Goal: Find specific page/section: Find specific page/section

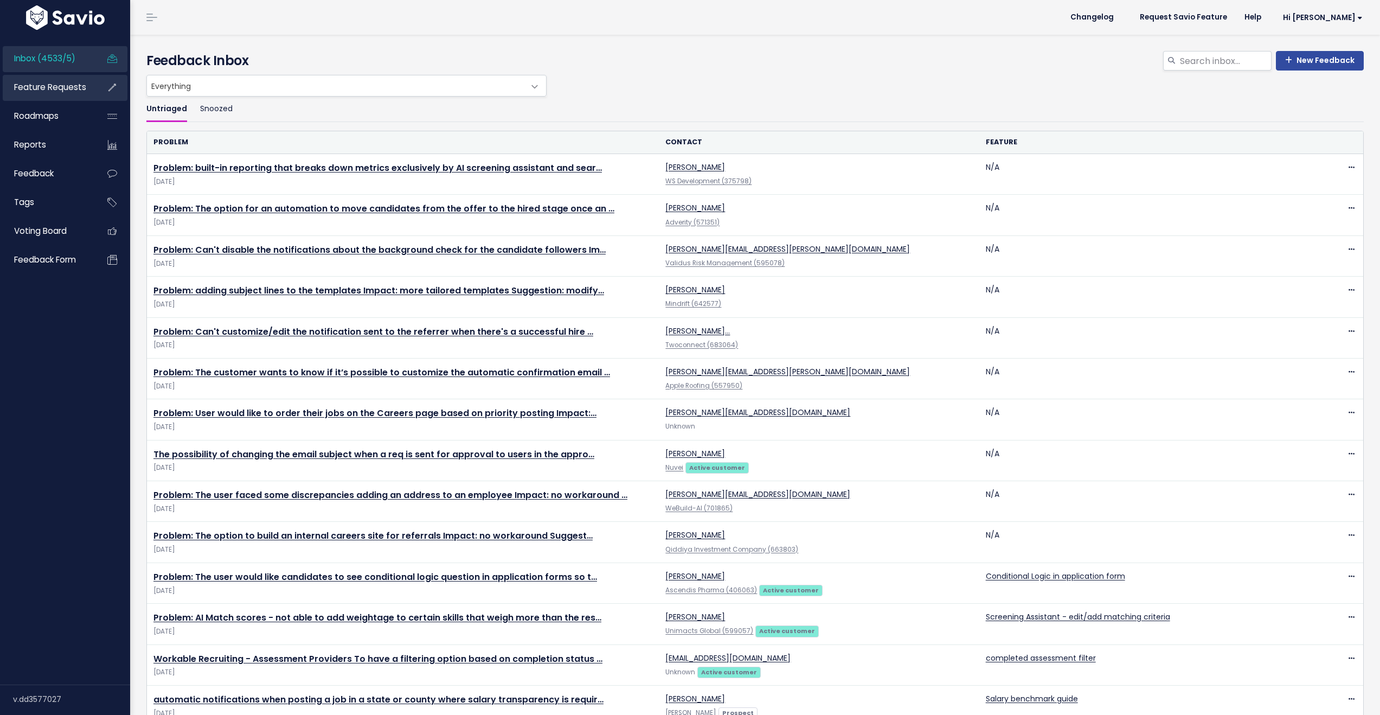
click at [50, 89] on span "Feature Requests" at bounding box center [50, 86] width 72 height 11
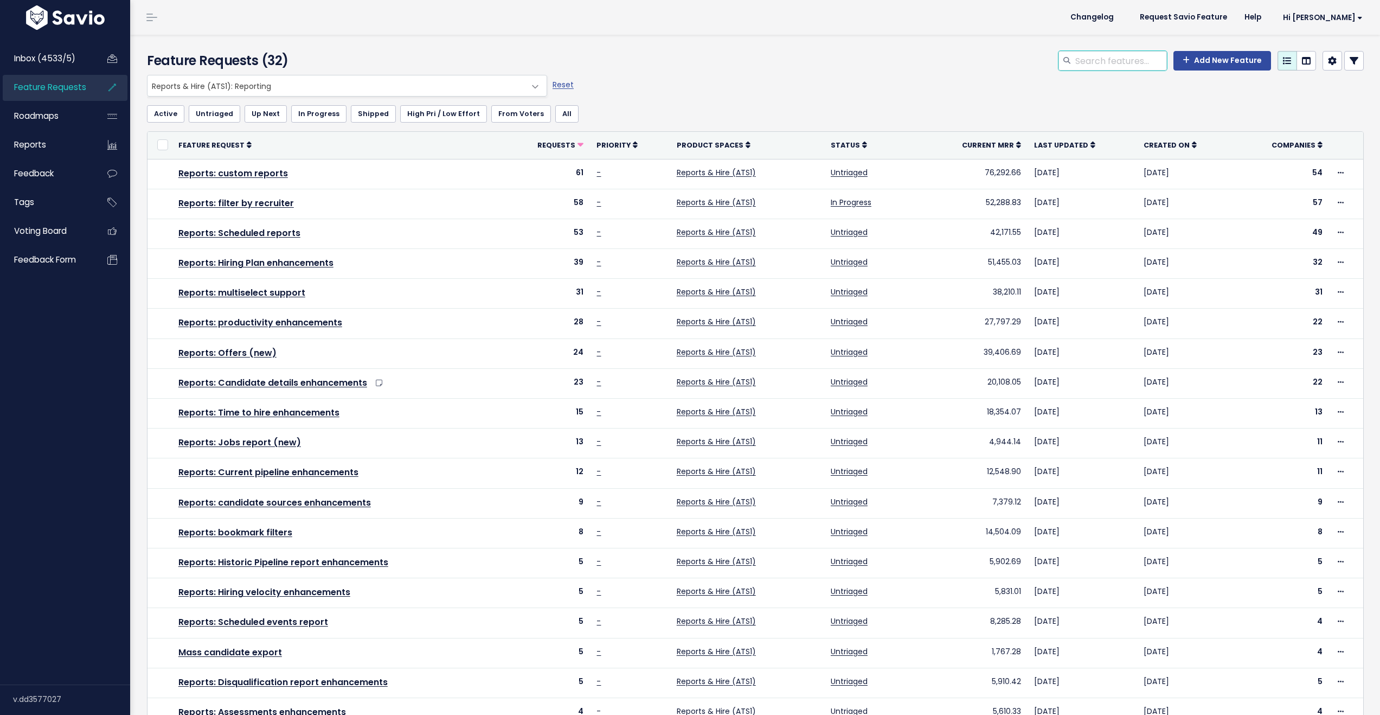
click at [1126, 63] on input "search" at bounding box center [1121, 61] width 93 height 20
type input "compliance"
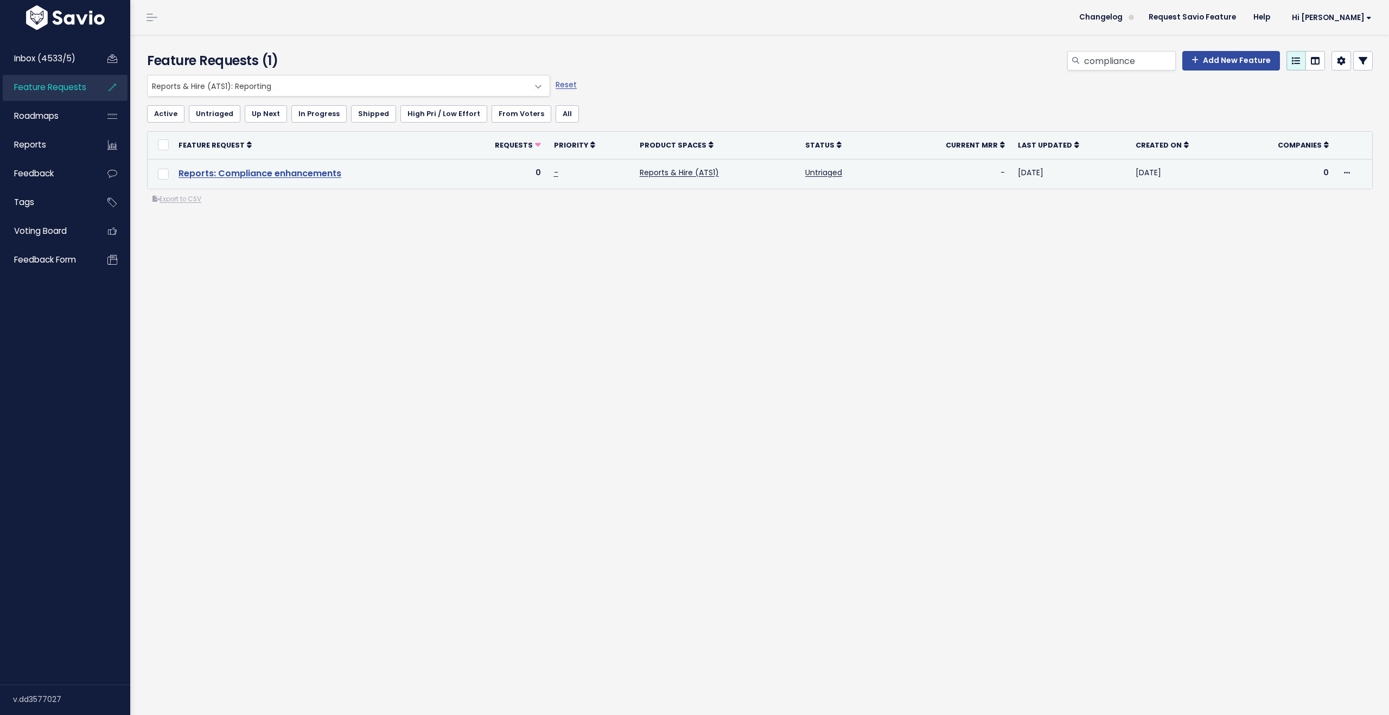
click at [314, 173] on link "Reports: Compliance enhancements" at bounding box center [259, 173] width 163 height 12
